Goal: Task Accomplishment & Management: Manage account settings

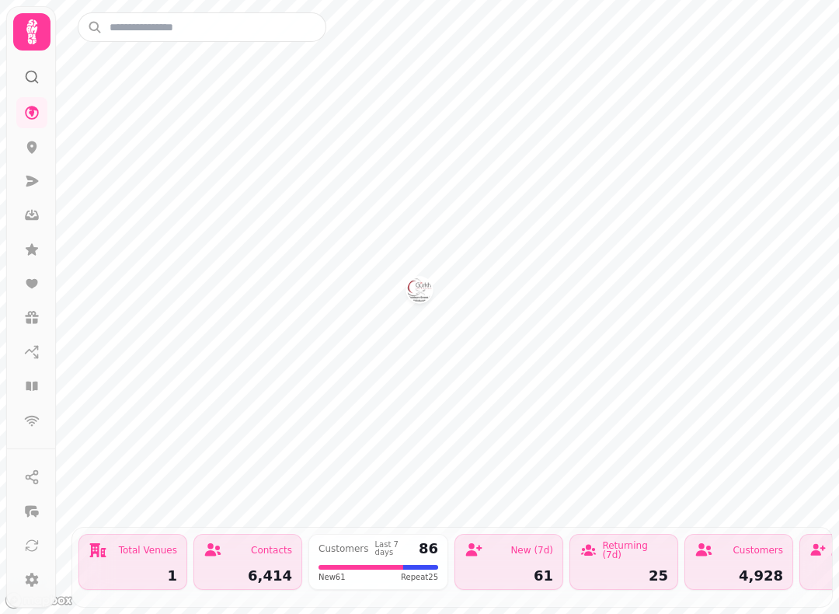
click at [26, 34] on icon at bounding box center [31, 31] width 31 height 31
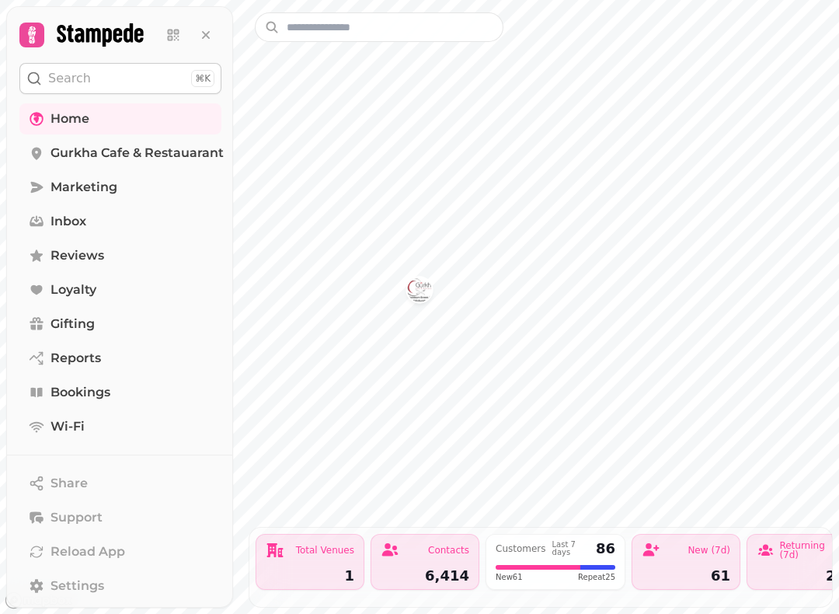
click at [117, 152] on span "Gurkha Cafe & Restauarant" at bounding box center [137, 153] width 173 height 19
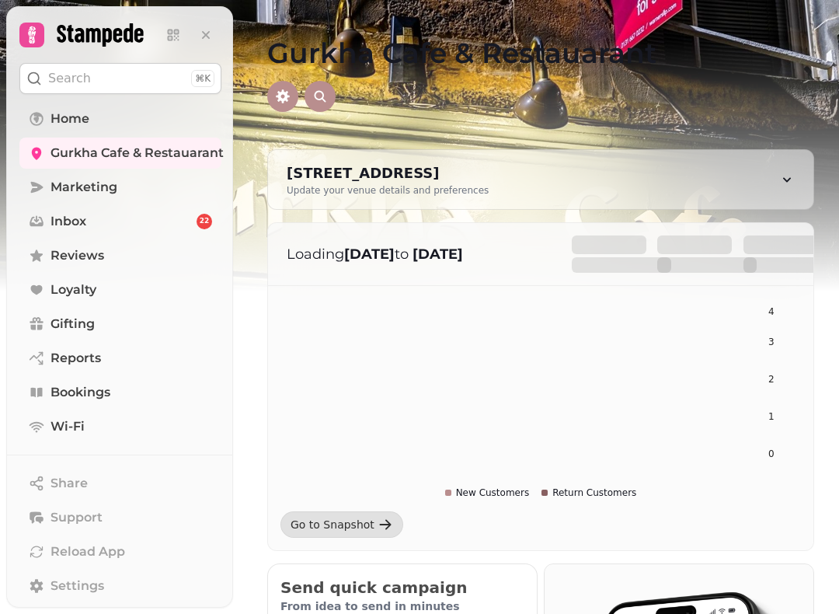
click at [74, 106] on link "Home" at bounding box center [120, 118] width 202 height 31
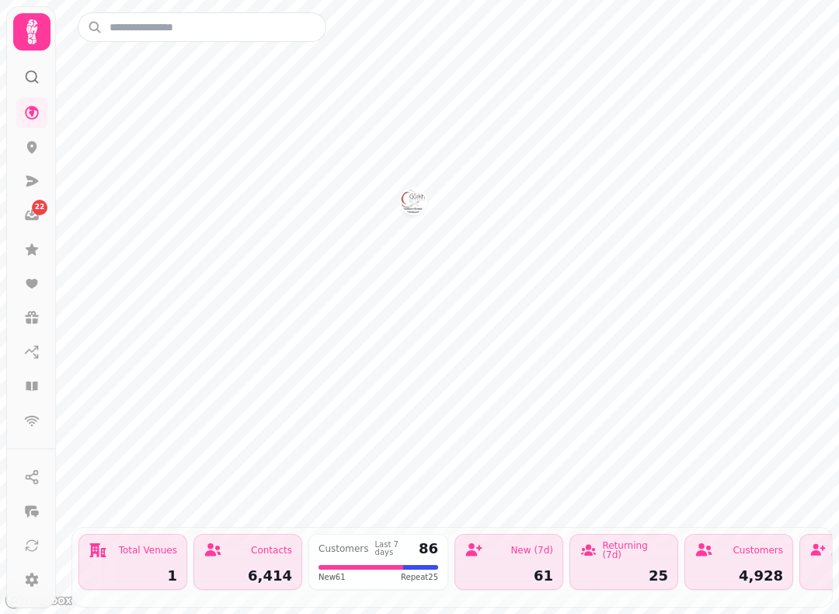
click at [37, 31] on icon at bounding box center [31, 31] width 11 height 25
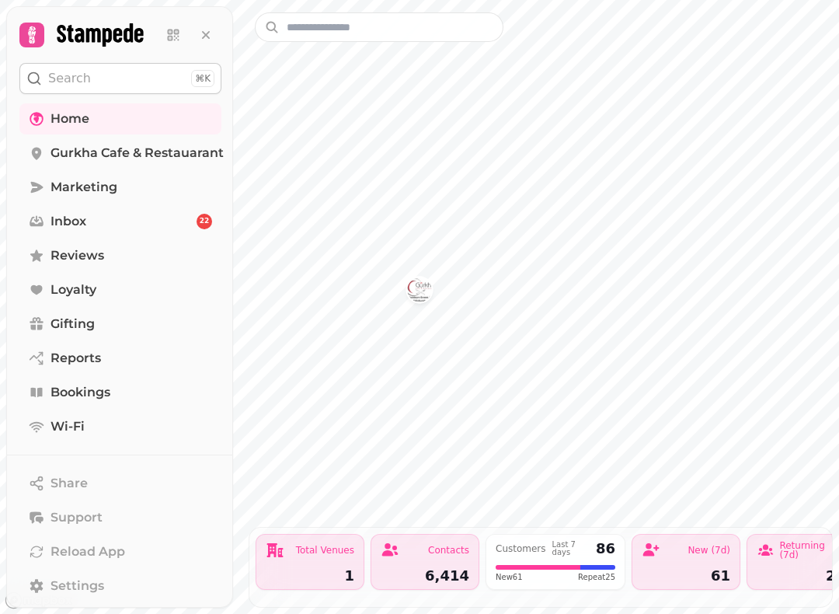
click at [84, 407] on link "Bookings" at bounding box center [120, 392] width 202 height 31
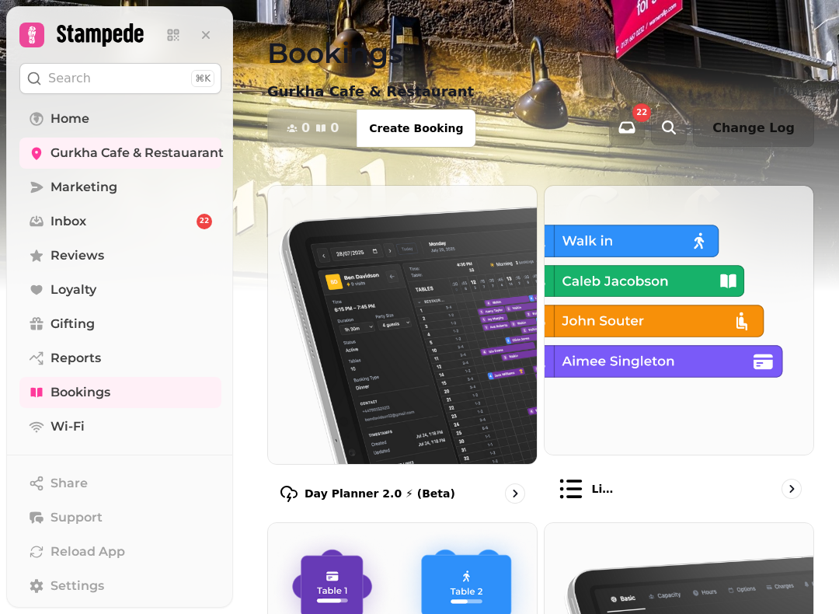
click at [597, 481] on p "List view" at bounding box center [605, 489] width 26 height 16
